Goal: Find specific page/section: Find specific page/section

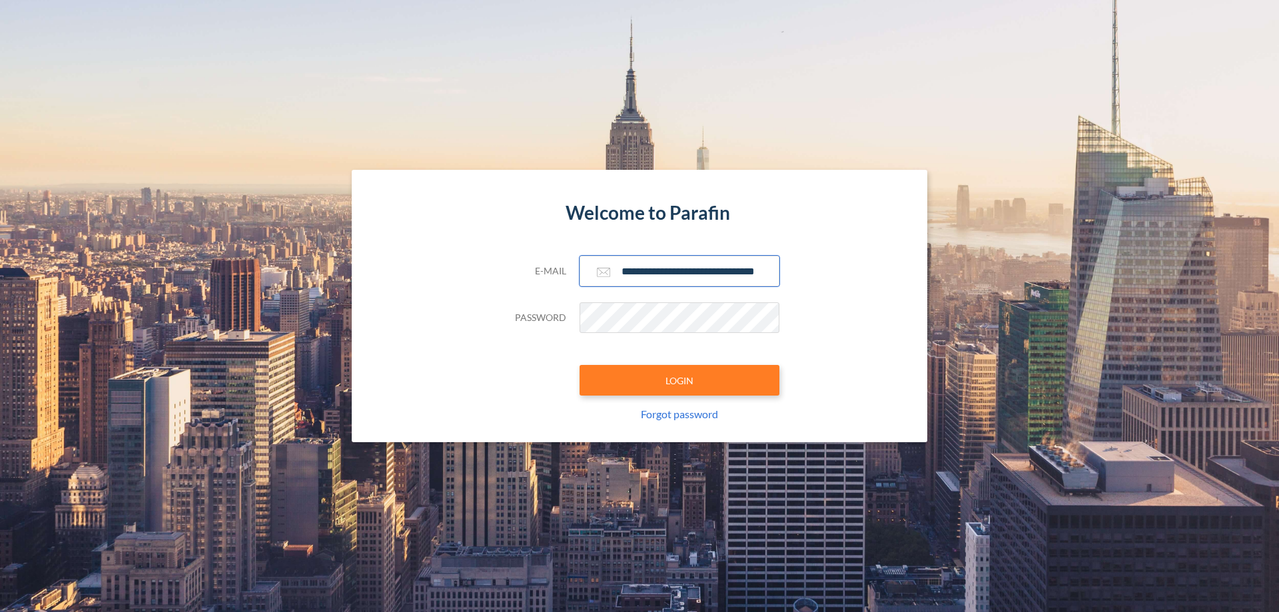
type input "**********"
click at [680, 380] on button "LOGIN" at bounding box center [680, 380] width 200 height 31
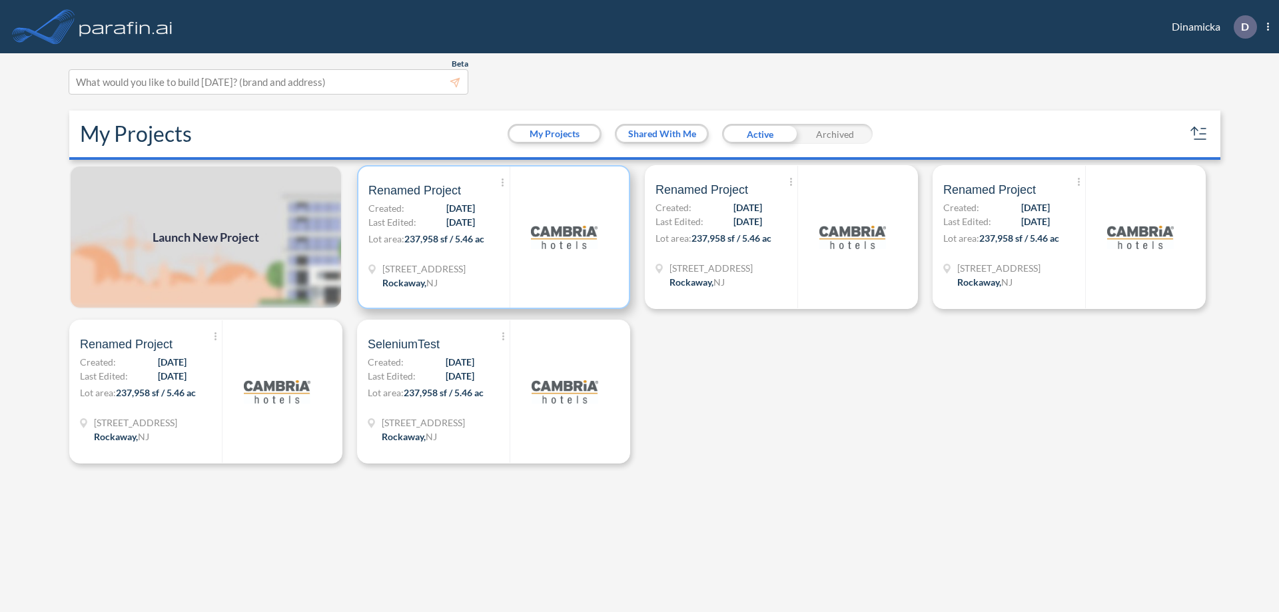
scroll to position [3, 0]
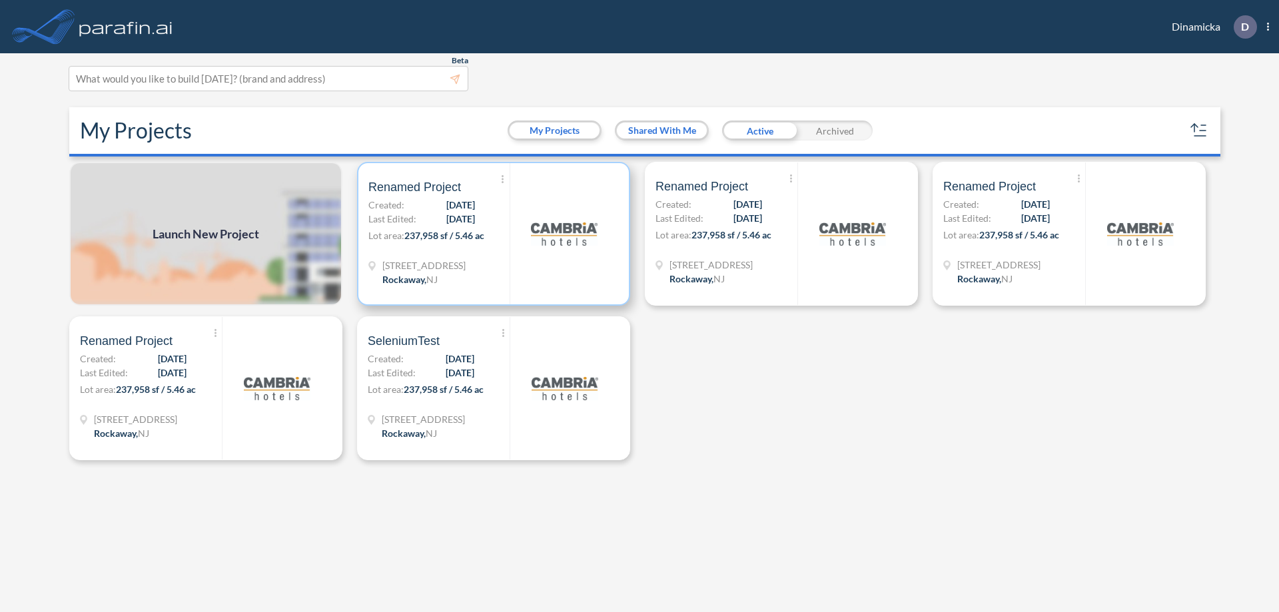
click at [494, 234] on p "Lot area: 237,958 sf / 5.46 ac" at bounding box center [438, 238] width 141 height 19
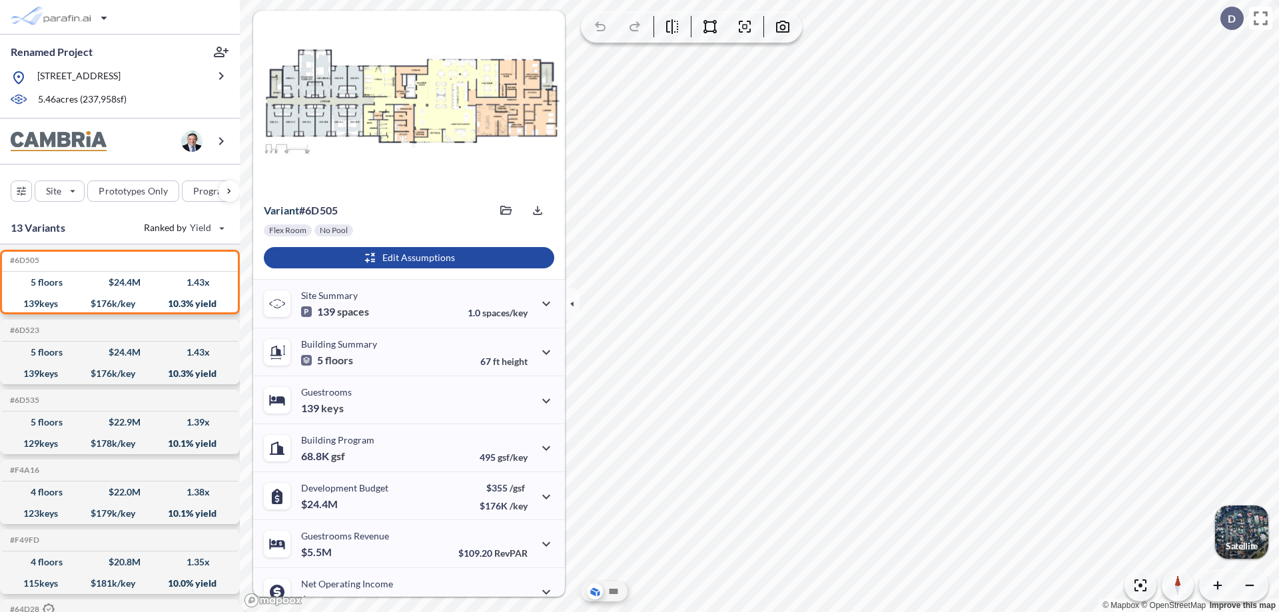
scroll to position [67, 0]
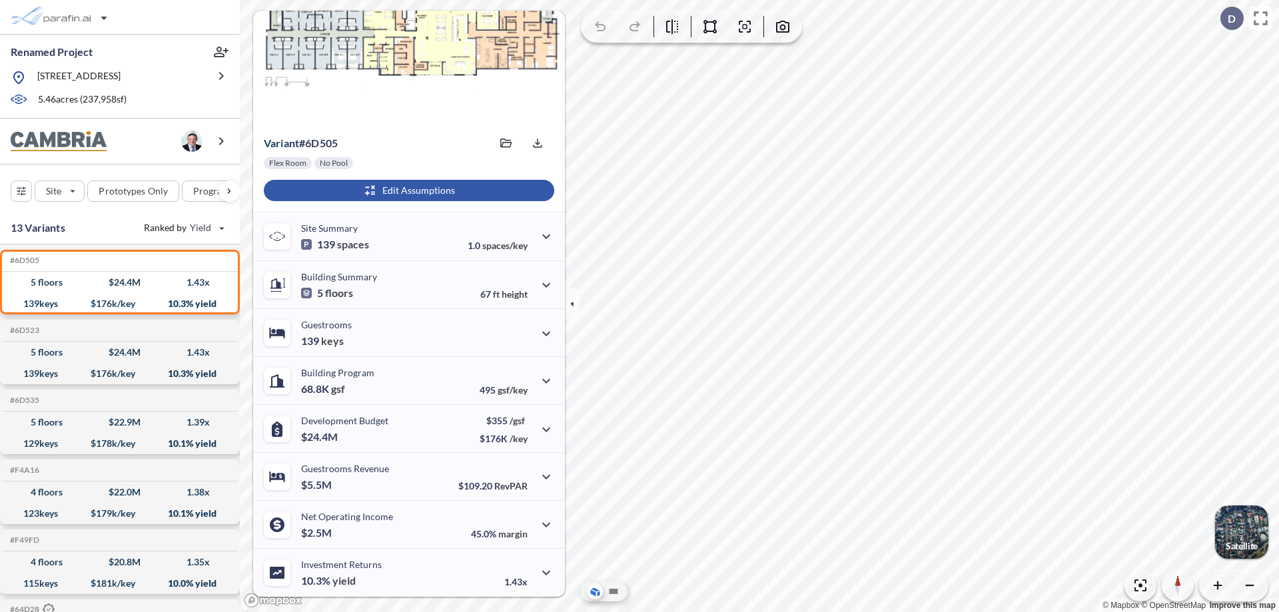
click at [407, 191] on div "button" at bounding box center [409, 190] width 290 height 21
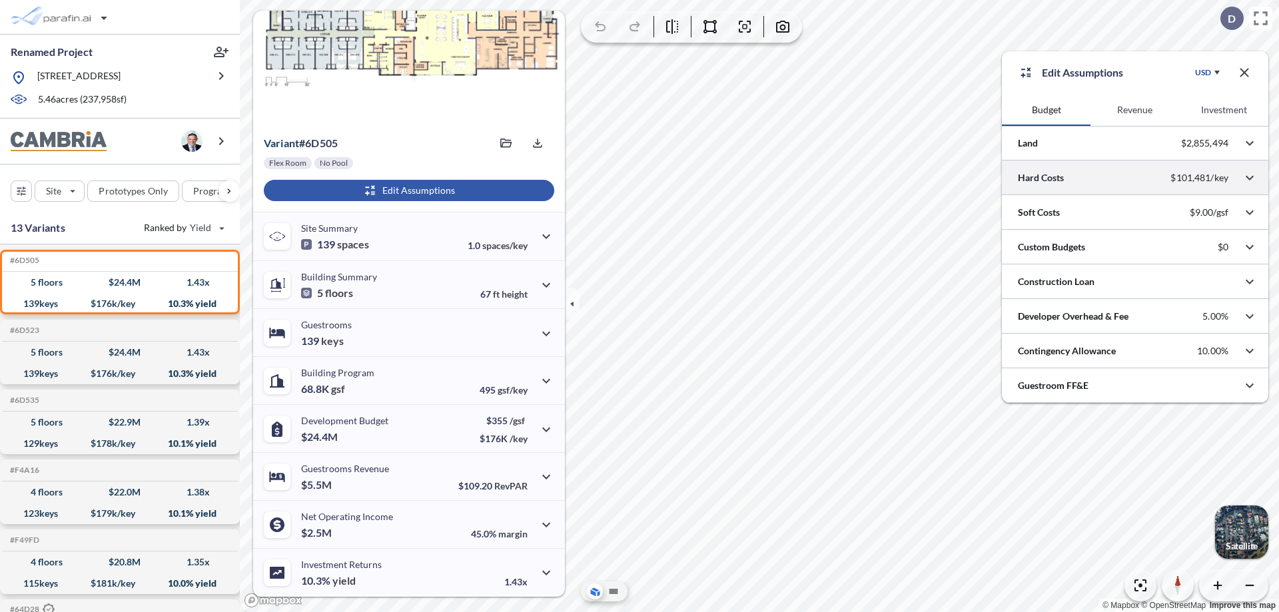
click at [1135, 178] on div at bounding box center [1135, 178] width 267 height 34
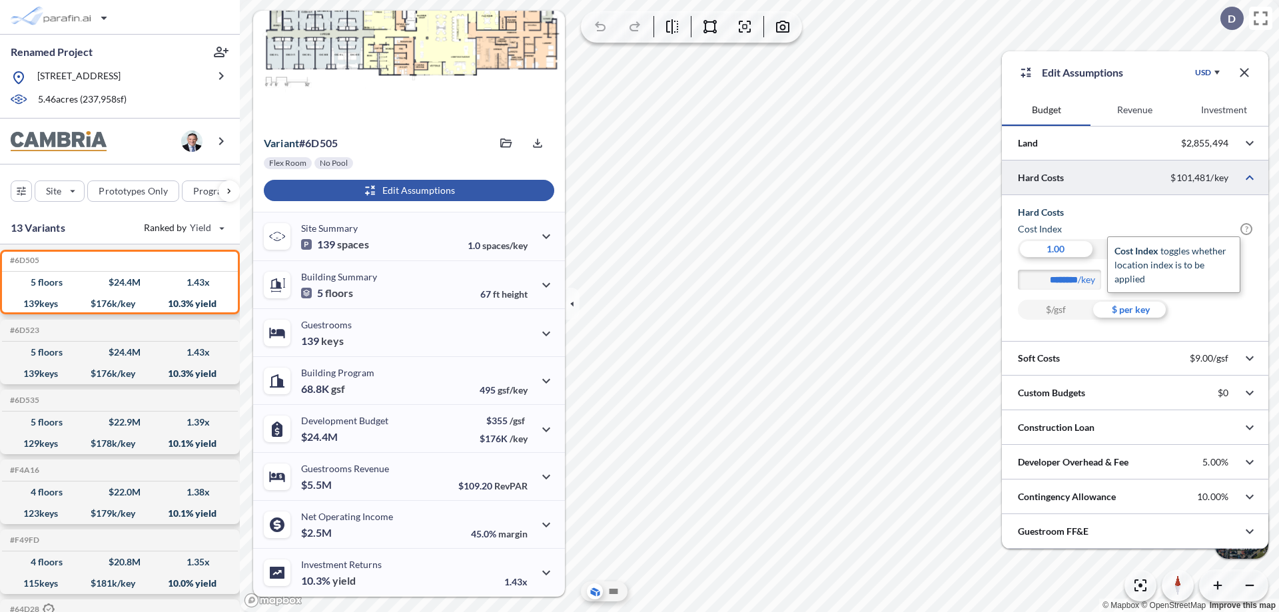
click at [1247, 229] on span "?" at bounding box center [1247, 229] width 12 height 12
